Goal: Task Accomplishment & Management: Complete application form

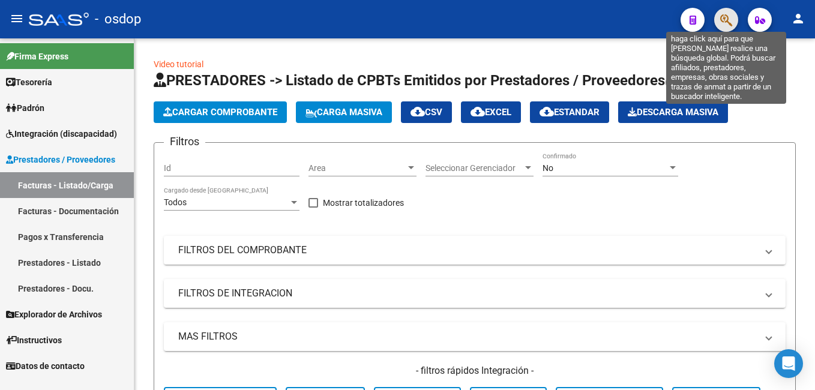
click at [732, 18] on icon "button" at bounding box center [726, 20] width 12 height 14
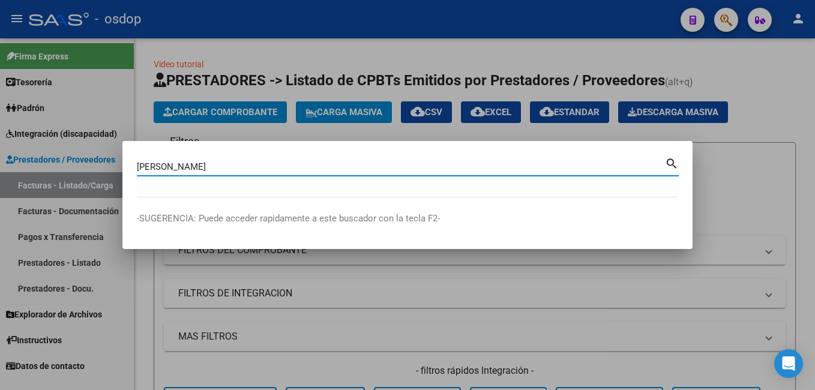
type input "[PERSON_NAME]"
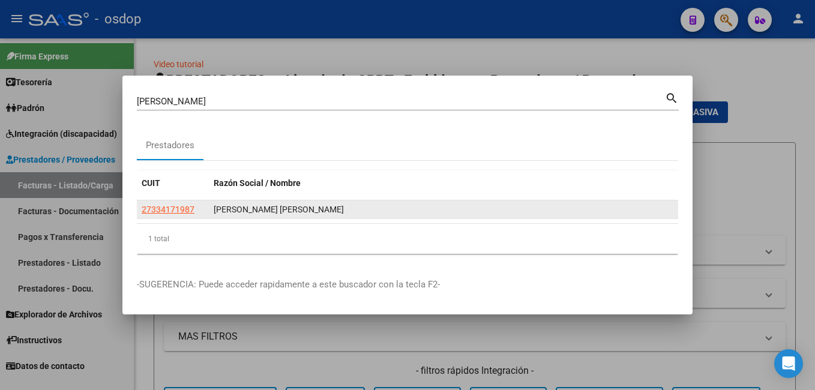
click at [153, 203] on app-link-go-to "27334171987" at bounding box center [168, 210] width 53 height 14
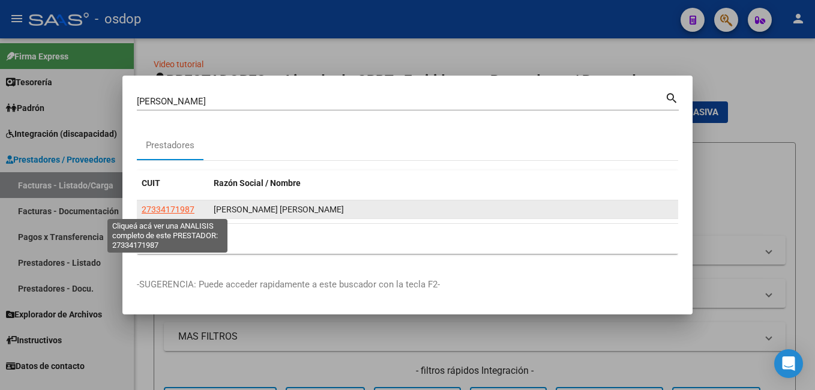
click at [153, 207] on span "27334171987" at bounding box center [168, 210] width 53 height 10
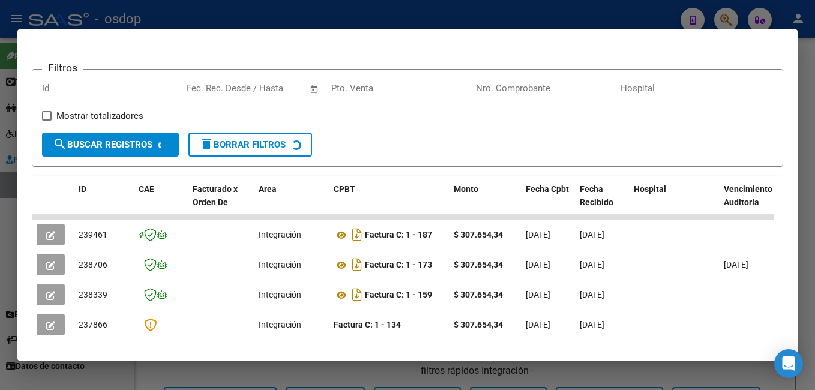
scroll to position [215, 0]
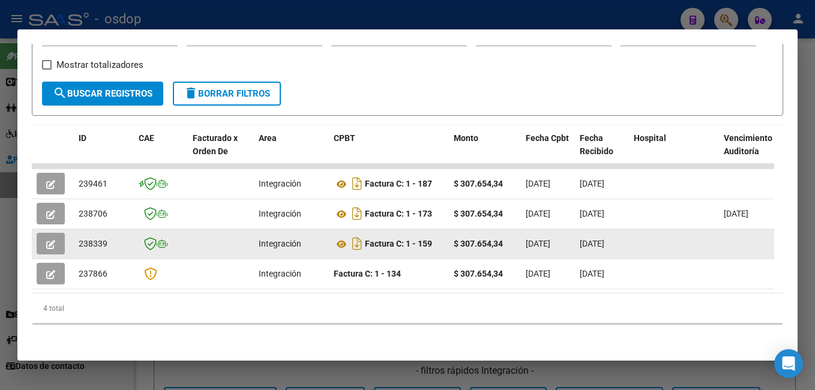
click at [44, 236] on button "button" at bounding box center [51, 244] width 28 height 22
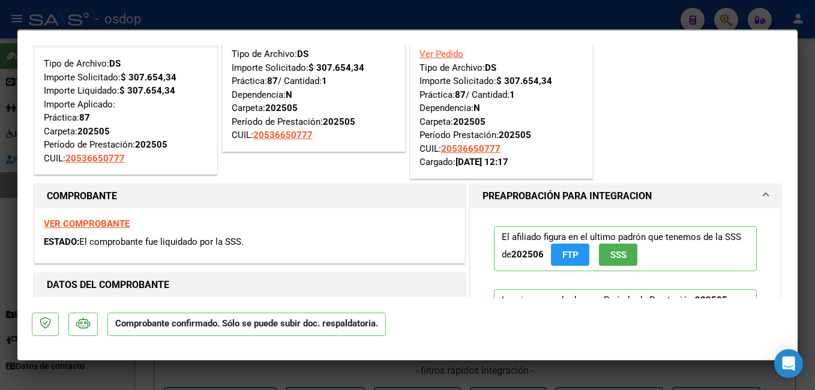
scroll to position [60, 0]
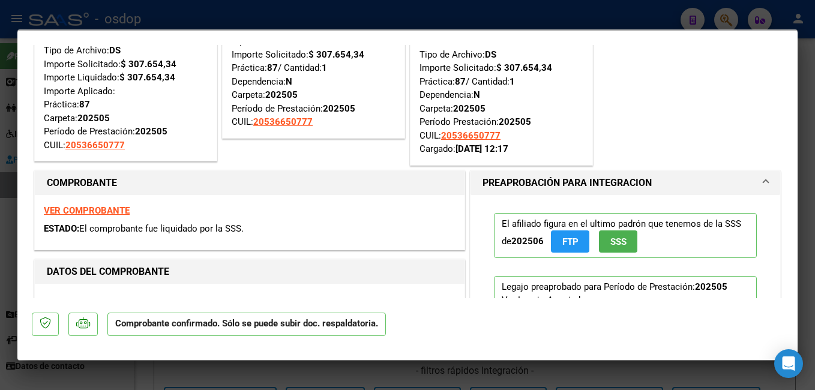
click at [494, 19] on div at bounding box center [407, 195] width 815 height 390
type input "$ 0,00"
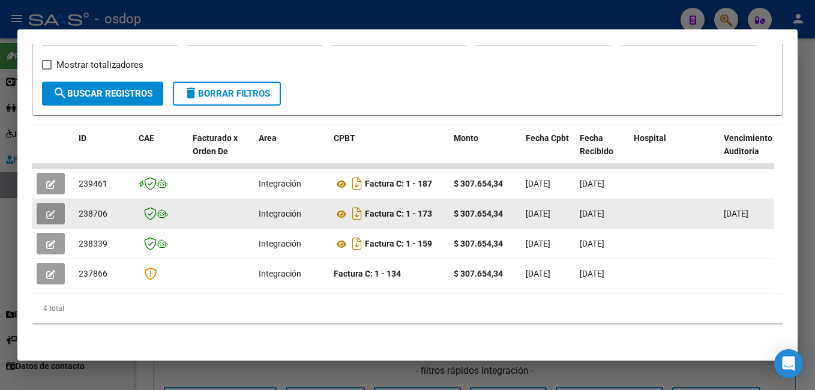
click at [49, 208] on span "button" at bounding box center [50, 213] width 9 height 11
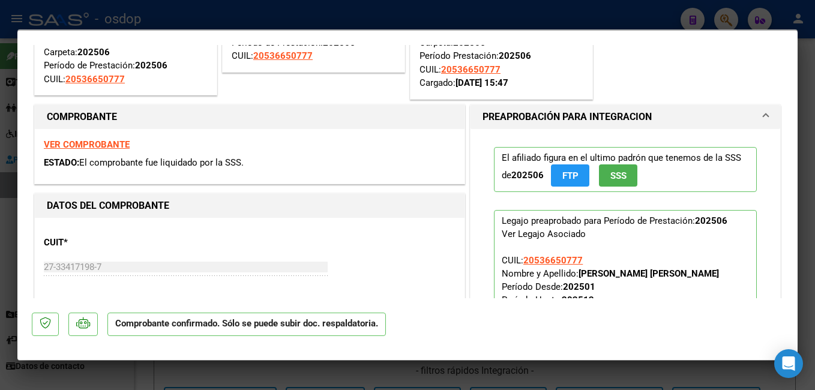
scroll to position [180, 0]
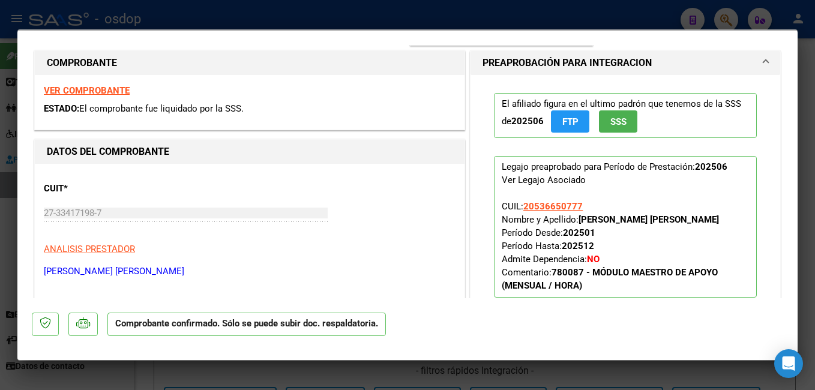
click at [475, 20] on div at bounding box center [407, 195] width 815 height 390
type input "$ 0,00"
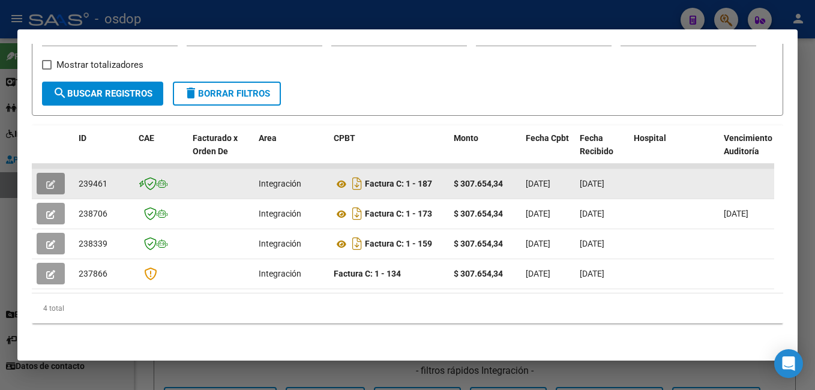
click at [50, 178] on span "button" at bounding box center [50, 183] width 9 height 11
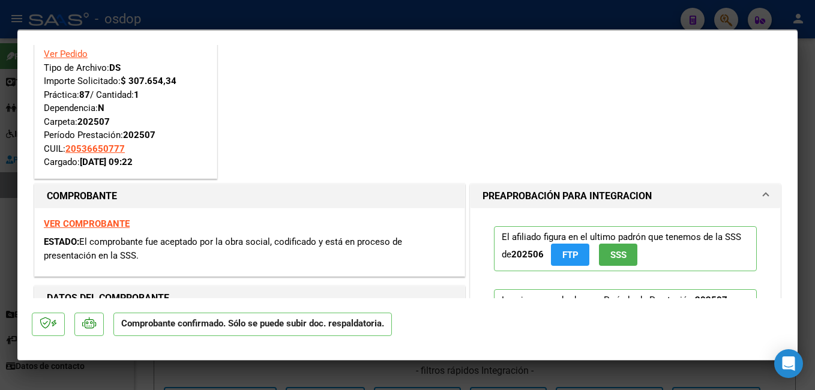
scroll to position [60, 0]
